Goal: Task Accomplishment & Management: Manage account settings

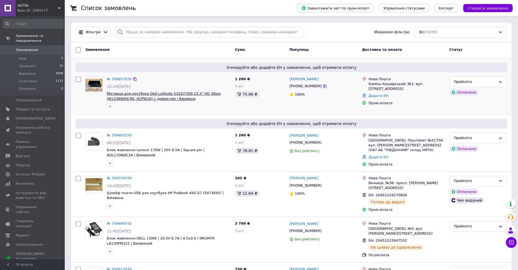
click at [127, 98] on span "Матриця для ноутбука Dell Latitude 5310/7300 13.3" HD 30pin (M133NWR9 R0, 0CPW1…" at bounding box center [164, 96] width 114 height 9
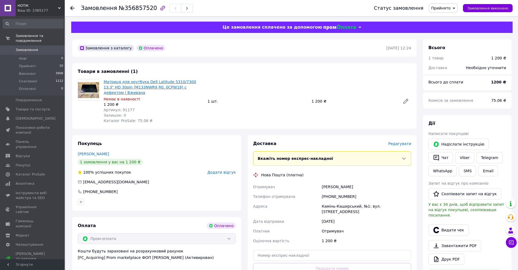
click at [125, 88] on link "Матриця для ноутбука Dell Latitude 5310/7300 13.3" HD 30pin (M133NWR9 R0, 0CPW1…" at bounding box center [150, 87] width 93 height 15
click at [28, 50] on span "Замовлення" at bounding box center [27, 50] width 22 height 5
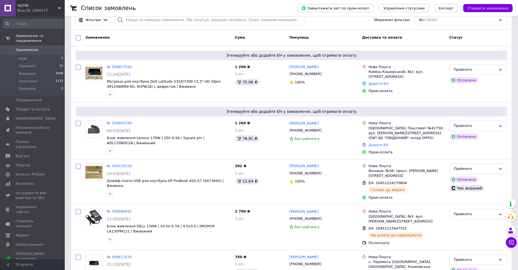
scroll to position [9, 0]
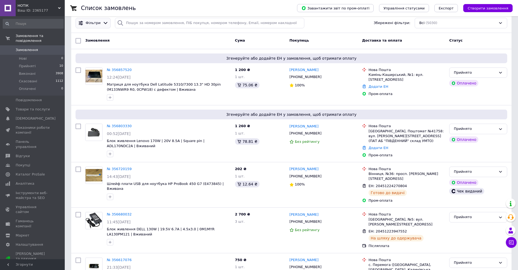
click at [102, 27] on div "Фільтри" at bounding box center [93, 23] width 35 height 11
click at [103, 20] on icon at bounding box center [106, 23] width 6 height 6
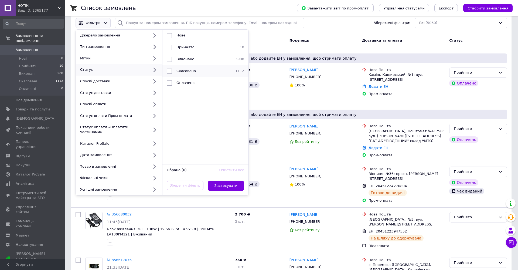
click at [171, 71] on input "checkbox" at bounding box center [169, 71] width 5 height 5
checkbox input "true"
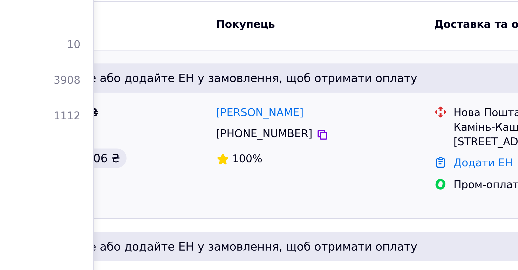
scroll to position [0, 0]
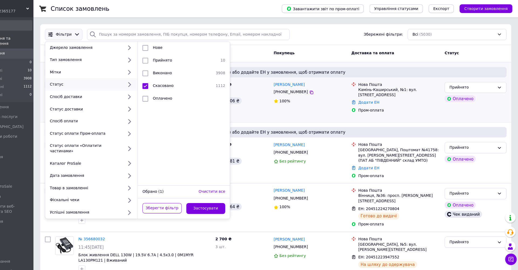
click at [305, 99] on div "Олександр Півень +380683355399 100%" at bounding box center [324, 94] width 73 height 38
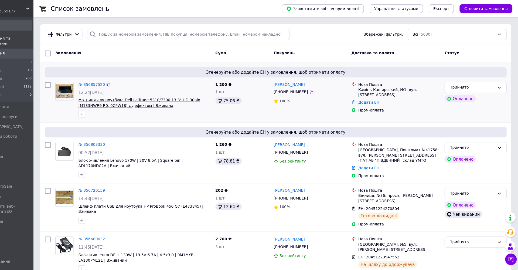
click at [107, 100] on span "Матриця для ноутбука Dell Latitude 5310/7300 13.3" HD 30pin (M133NWR9 R0, 0CPW1…" at bounding box center [164, 96] width 114 height 9
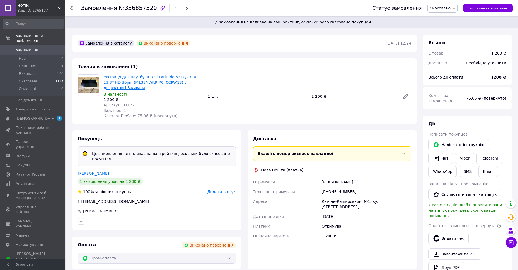
click at [132, 82] on link "Матриця для ноутбука Dell Latitude 5310/7300 13.3" HD 30pin (M133NWR9 R0, 0CPW1…" at bounding box center [150, 82] width 93 height 15
click at [22, 117] on span "[DEMOGRAPHIC_DATA]" at bounding box center [36, 118] width 40 height 5
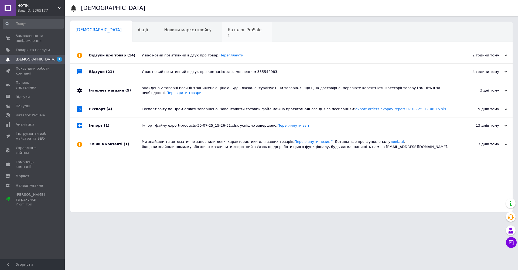
click at [228, 33] on span "1" at bounding box center [245, 35] width 34 height 4
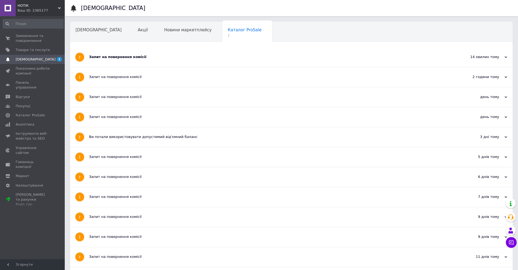
click at [143, 58] on div "Запит на повернення комісії" at bounding box center [271, 57] width 365 height 5
